Goal: Navigation & Orientation: Find specific page/section

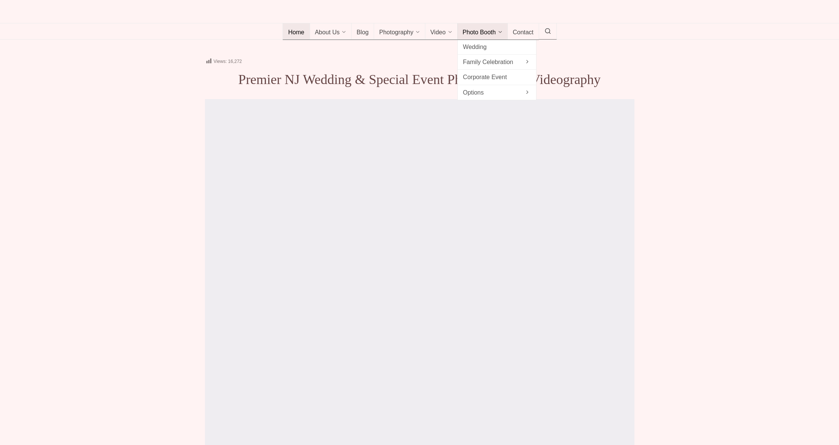
click at [487, 37] on span "Photo Booth" at bounding box center [478, 33] width 33 height 8
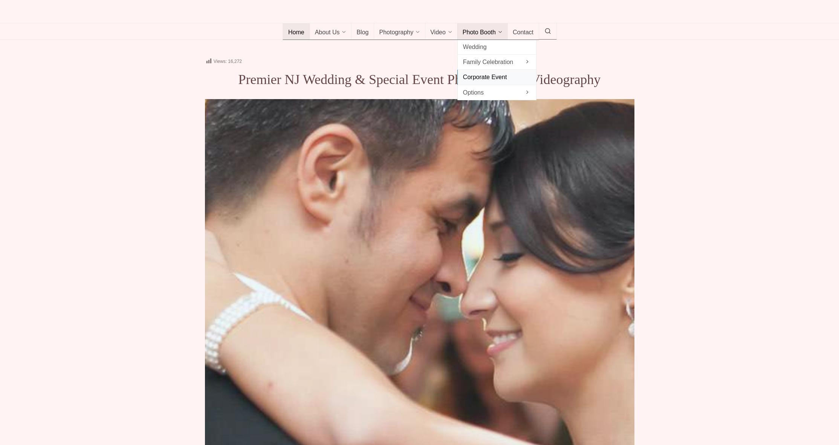
click at [489, 82] on span "Corporate Event" at bounding box center [497, 77] width 68 height 10
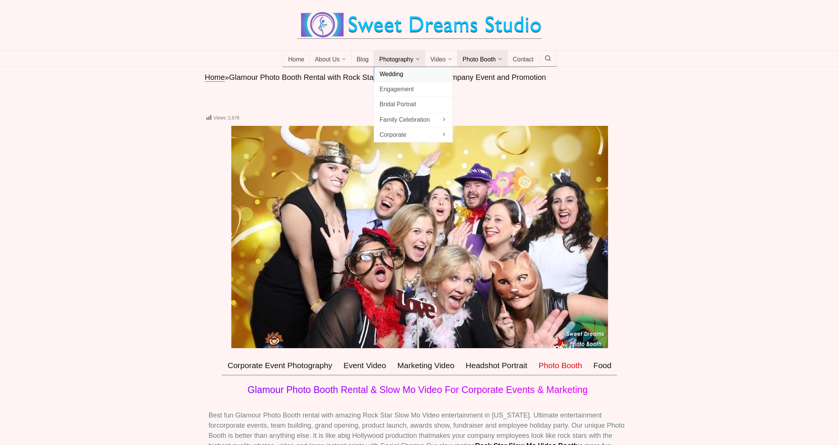
click at [409, 79] on span "Wedding" at bounding box center [413, 74] width 68 height 10
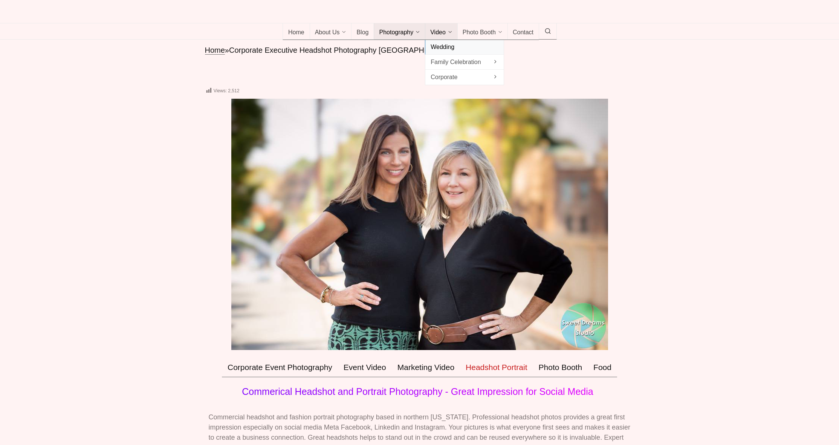
click at [447, 52] on span "Wedding" at bounding box center [464, 47] width 68 height 10
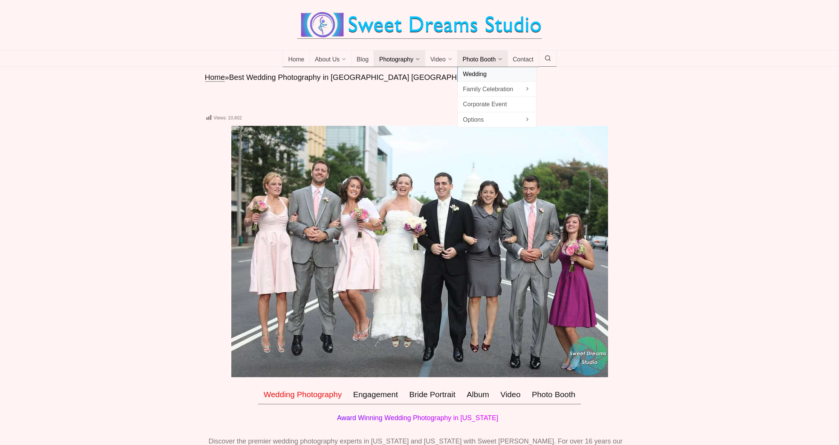
click at [482, 79] on span "Wedding" at bounding box center [497, 74] width 68 height 10
